Goal: Information Seeking & Learning: Check status

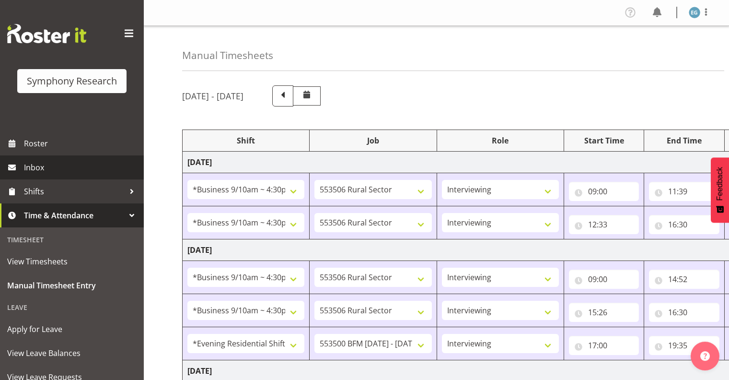
select select "26078"
select select "10587"
select select "26078"
select select "10587"
select select "26078"
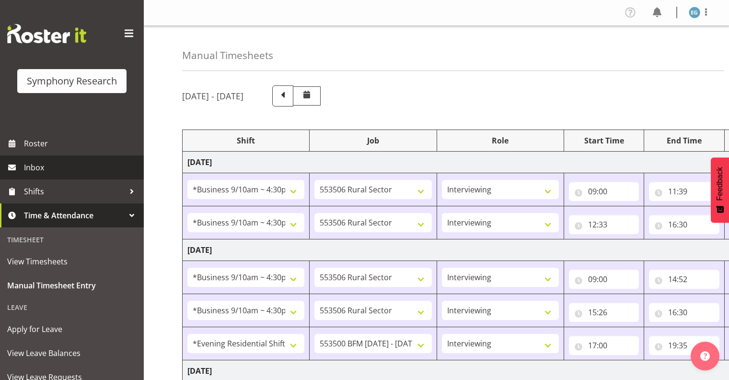
select select "10587"
select select "26078"
select select "10587"
select select "48116"
select select "10242"
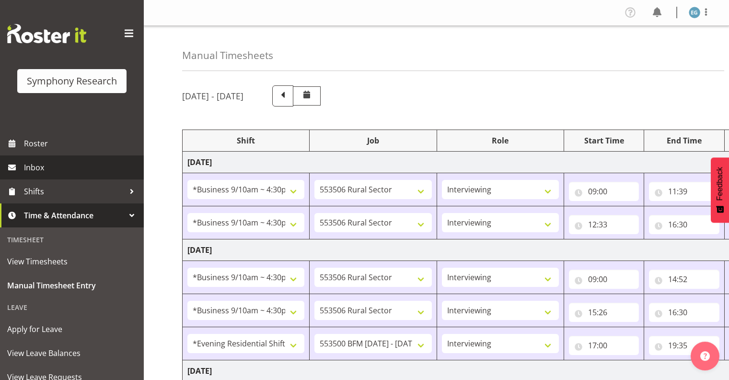
select select "26078"
select select "10587"
select select "26078"
select select "10587"
select select "48116"
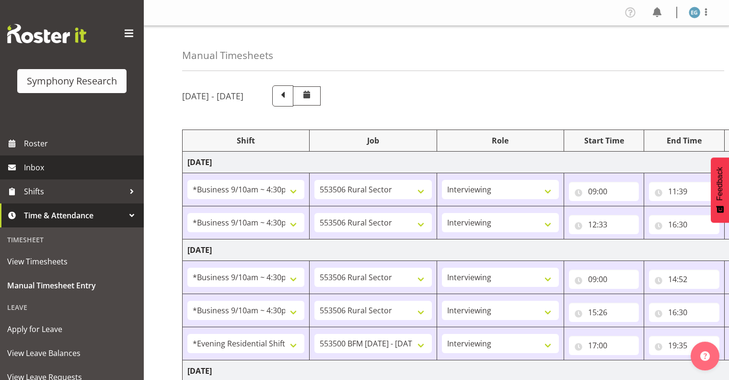
select select "10242"
select select "26078"
select select "10587"
select select "26078"
select select "10242"
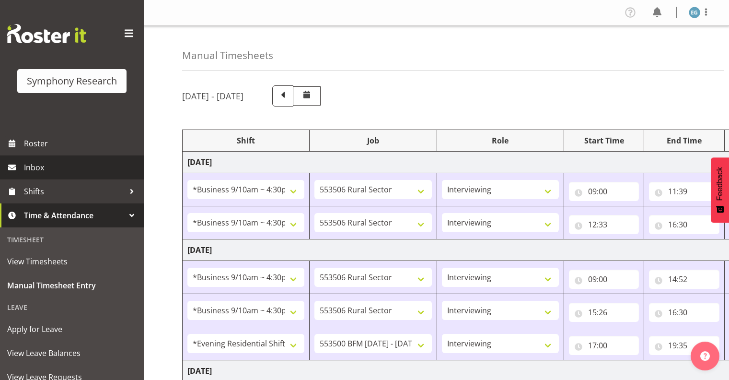
select select "26078"
select select "10587"
select select "26078"
select select "10242"
select select "26078"
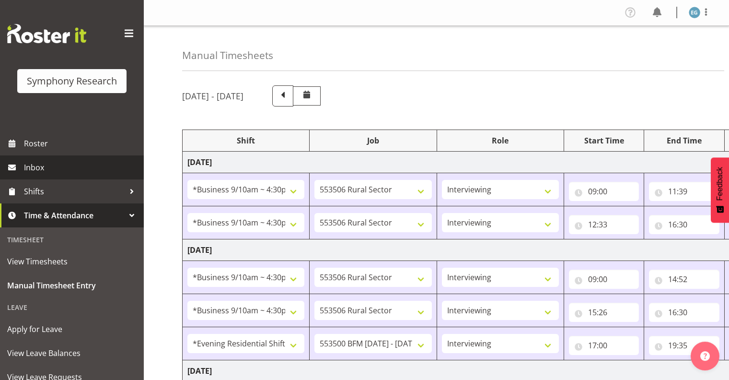
select select "10587"
select select "26078"
select select "10587"
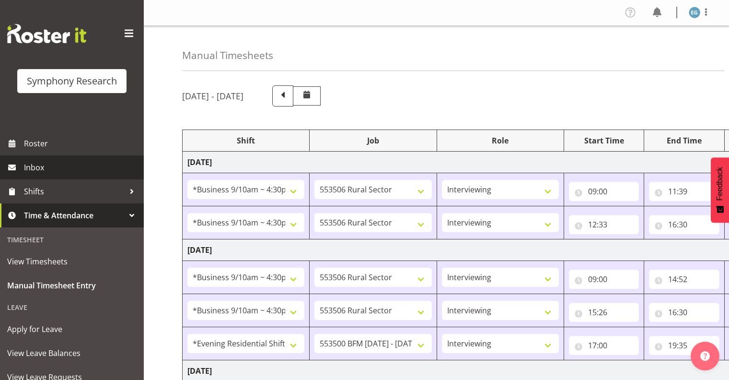
scroll to position [543, 0]
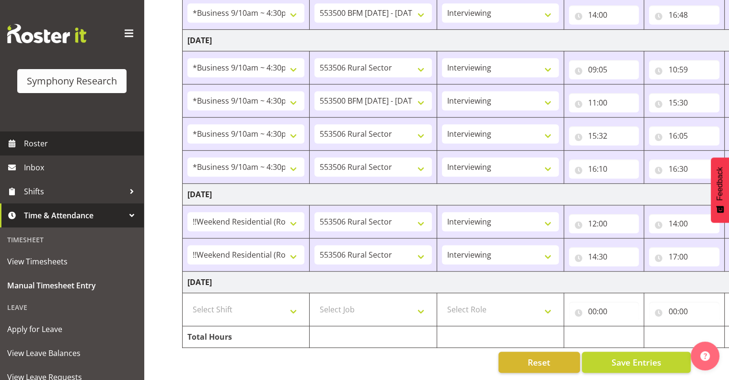
click at [35, 139] on span "Roster" at bounding box center [81, 143] width 115 height 14
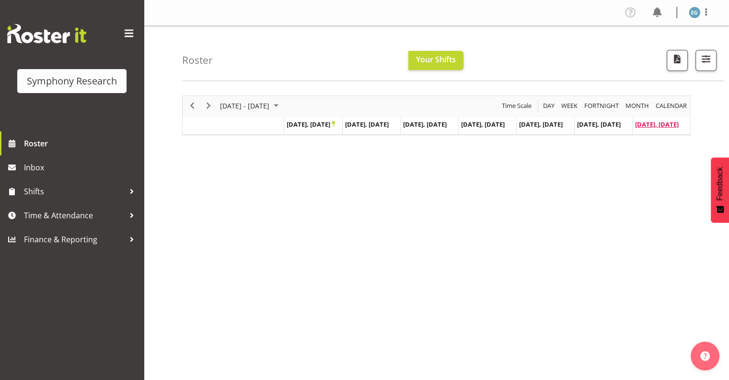
click at [654, 122] on span "[DATE], [DATE]" at bounding box center [657, 124] width 44 height 9
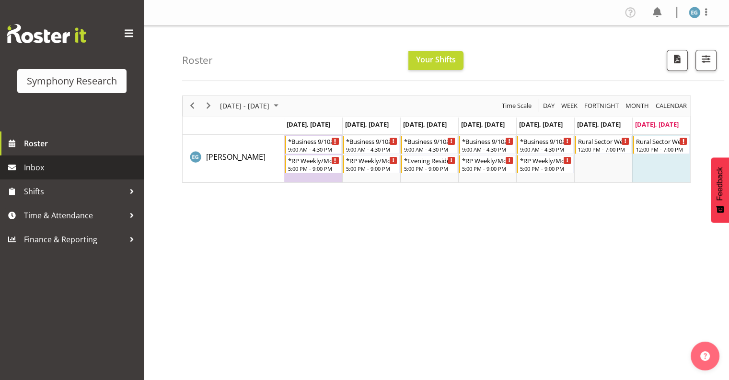
click at [31, 165] on span "Inbox" at bounding box center [81, 167] width 115 height 14
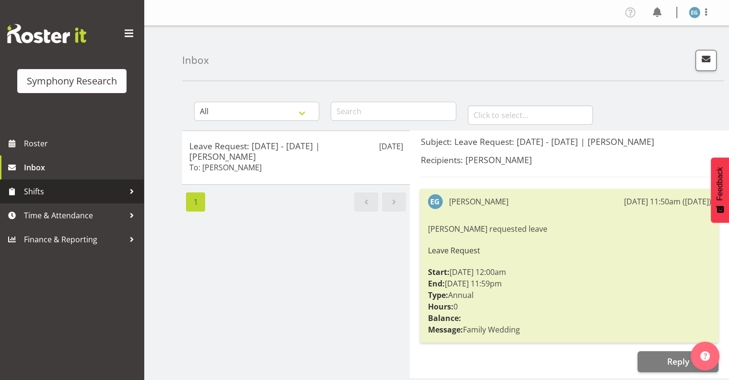
click at [43, 189] on span "Shifts" at bounding box center [74, 191] width 101 height 14
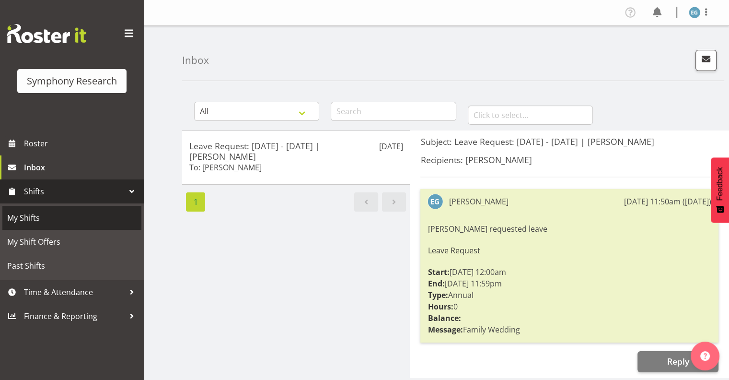
click at [40, 215] on span "My Shifts" at bounding box center [71, 217] width 129 height 14
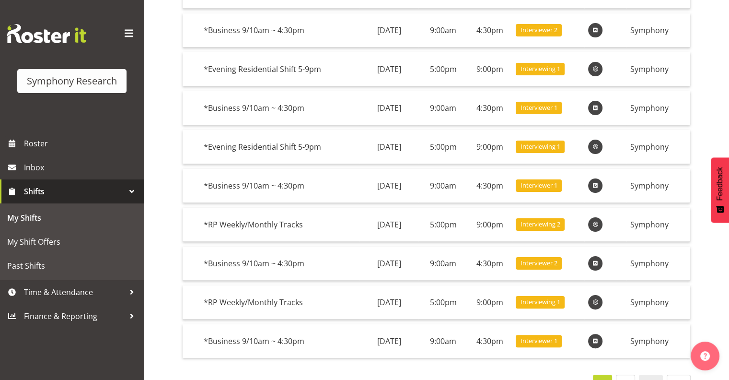
scroll to position [176, 0]
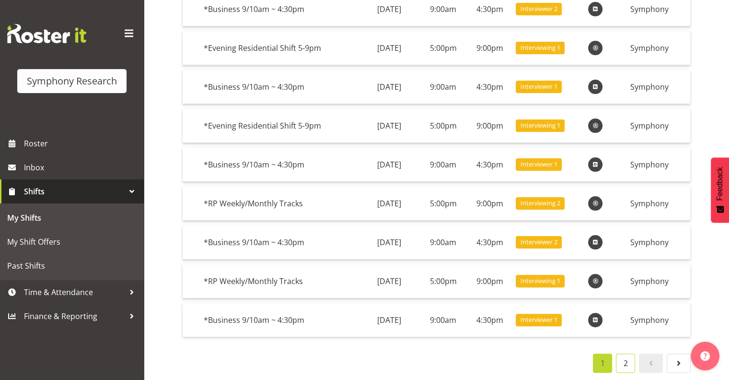
click at [623, 354] on link "2" at bounding box center [625, 362] width 19 height 19
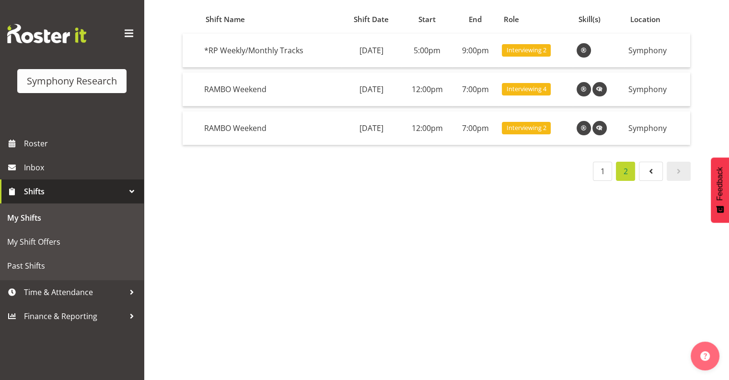
scroll to position [99, 0]
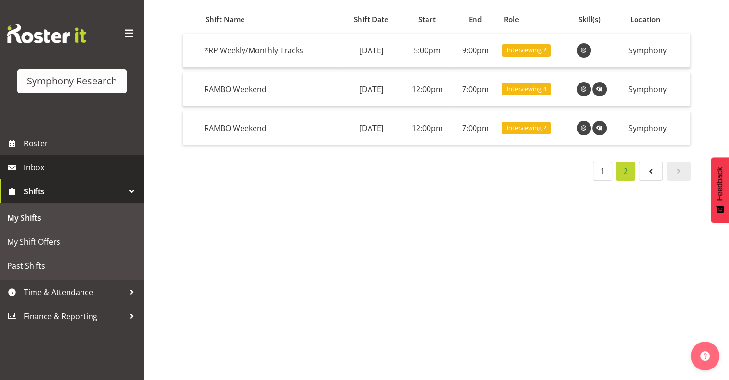
click at [35, 167] on span "Inbox" at bounding box center [81, 167] width 115 height 14
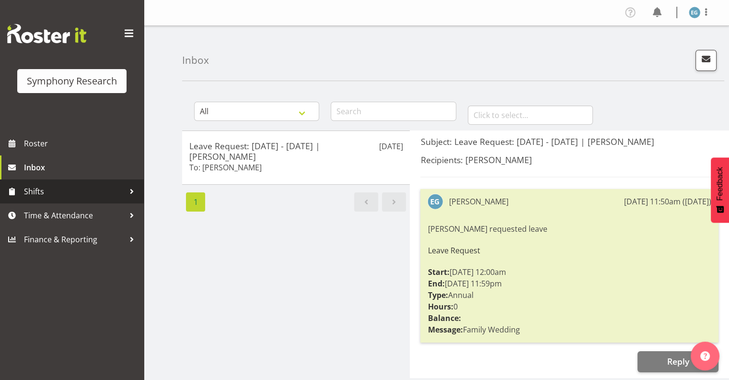
click at [39, 190] on span "Shifts" at bounding box center [74, 191] width 101 height 14
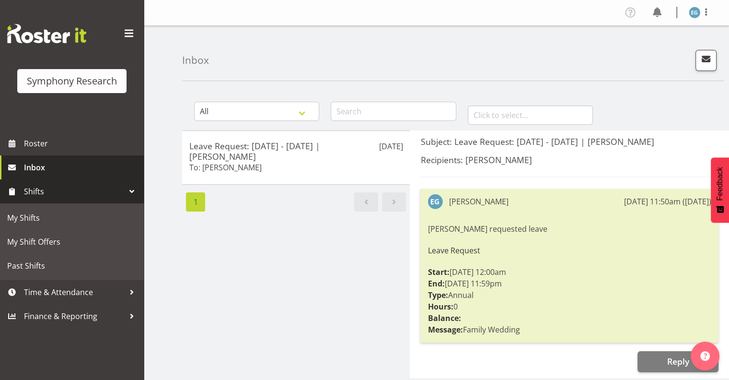
click at [29, 165] on span "Inbox" at bounding box center [81, 167] width 115 height 14
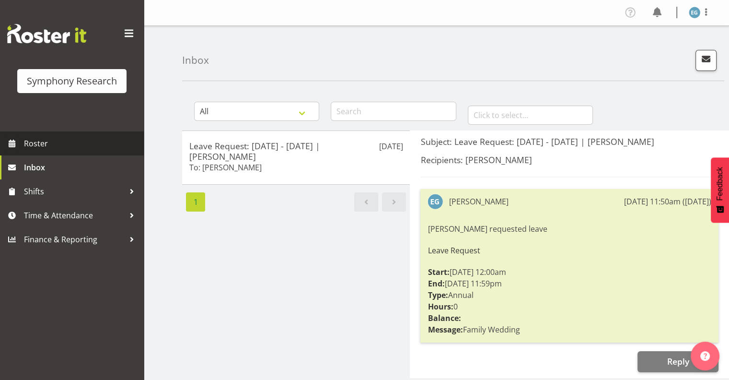
click at [40, 142] on span "Roster" at bounding box center [81, 143] width 115 height 14
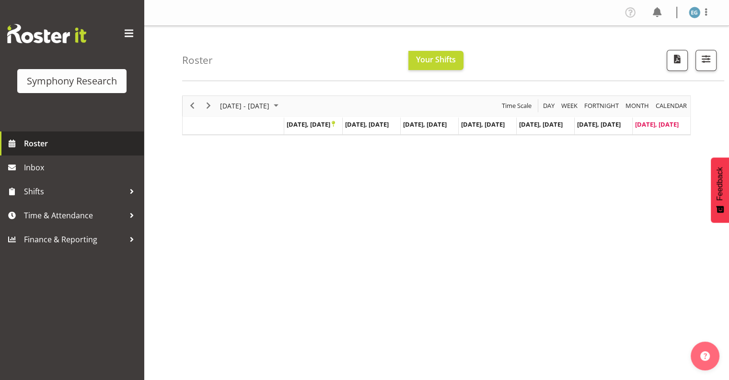
click at [37, 144] on span "Roster" at bounding box center [81, 143] width 115 height 14
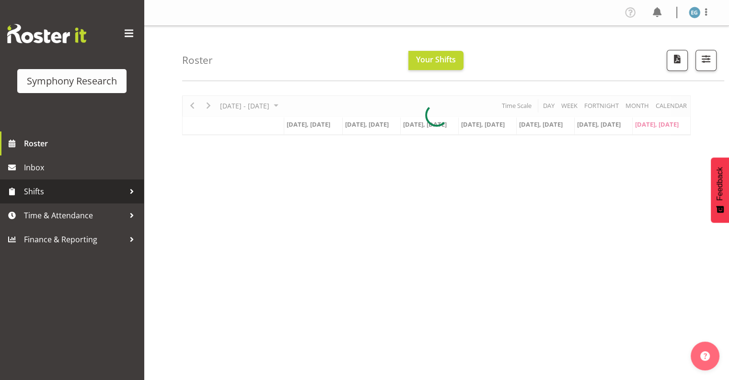
click at [36, 190] on span "Shifts" at bounding box center [74, 191] width 101 height 14
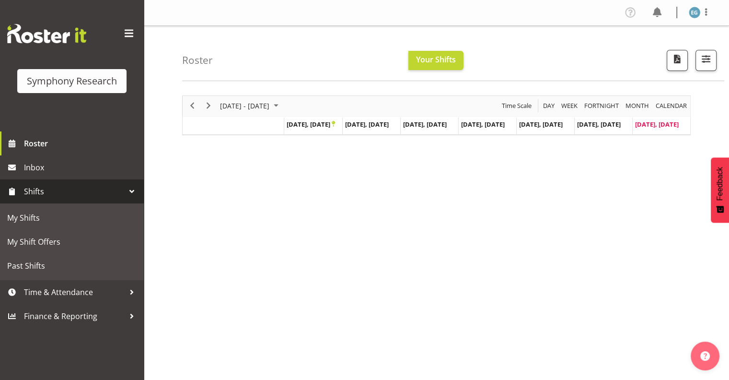
click at [39, 190] on span "Shifts" at bounding box center [74, 191] width 101 height 14
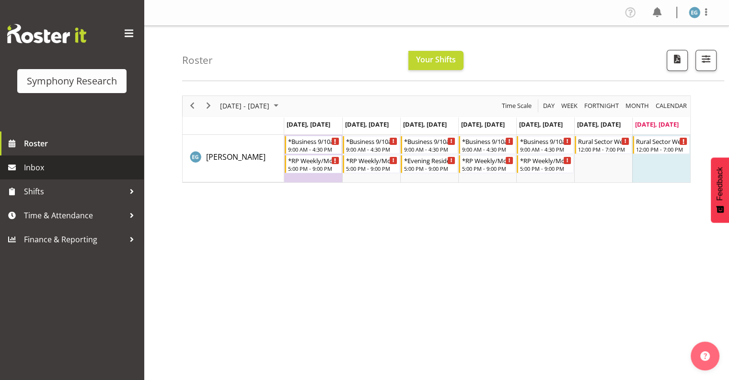
click at [42, 169] on span "Inbox" at bounding box center [81, 167] width 115 height 14
